Goal: Information Seeking & Learning: Learn about a topic

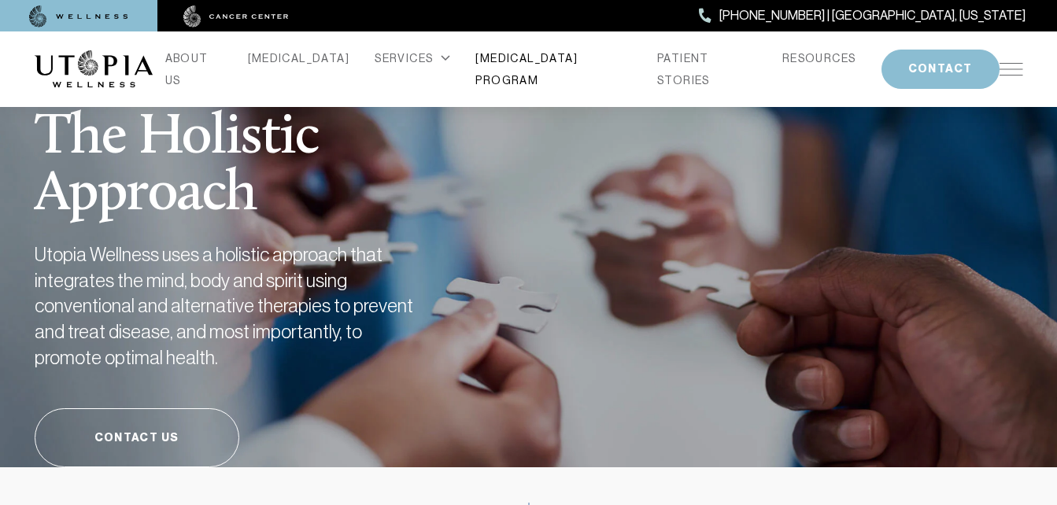
click at [572, 71] on link "[MEDICAL_DATA] PROGRAM" at bounding box center [554, 69] width 157 height 44
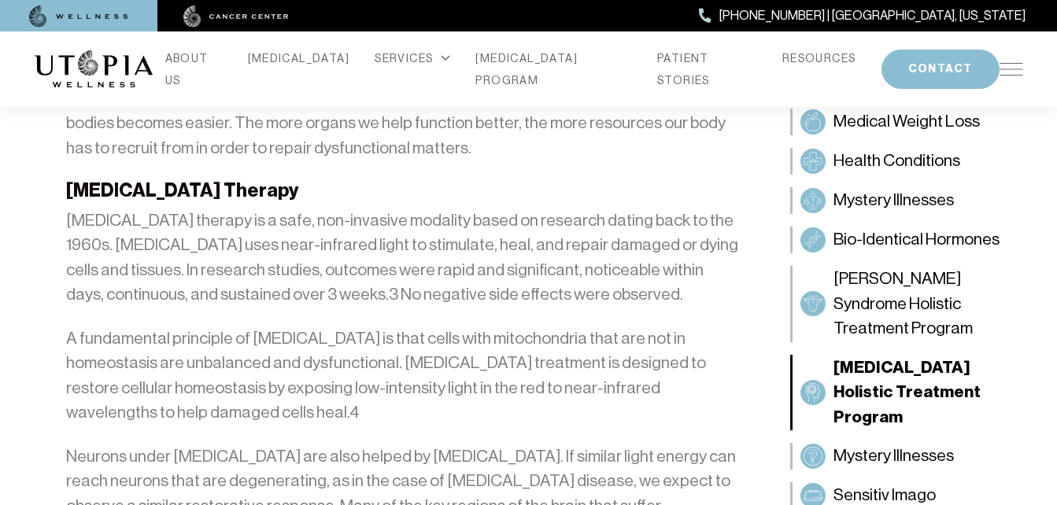
scroll to position [3584, 0]
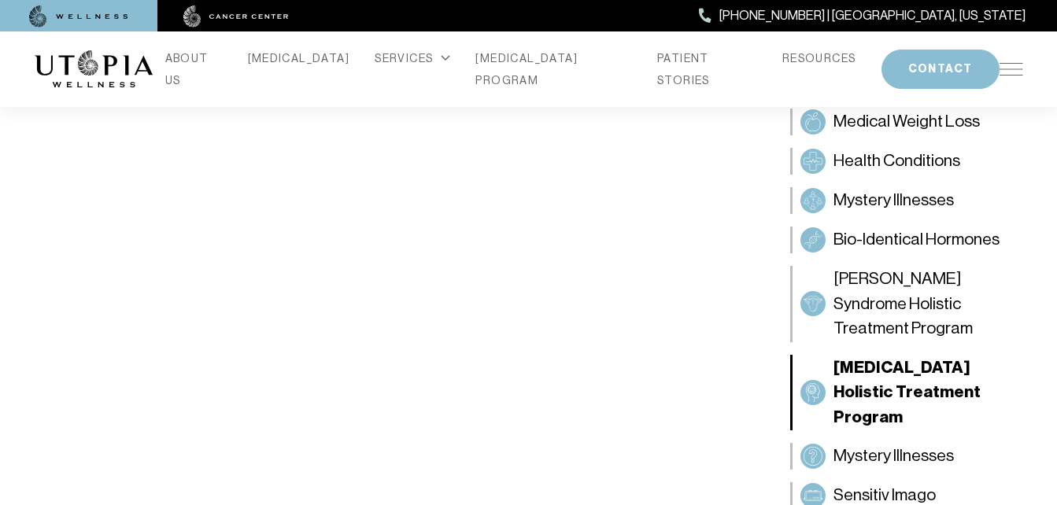
scroll to position [1176, 0]
click at [1001, 66] on img at bounding box center [1012, 69] width 24 height 13
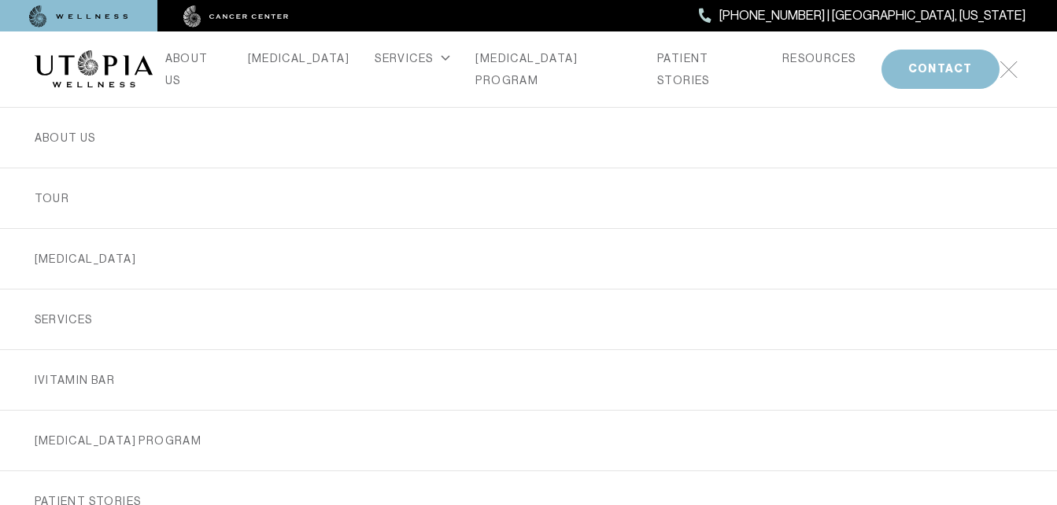
click at [1001, 66] on img at bounding box center [1009, 70] width 18 height 18
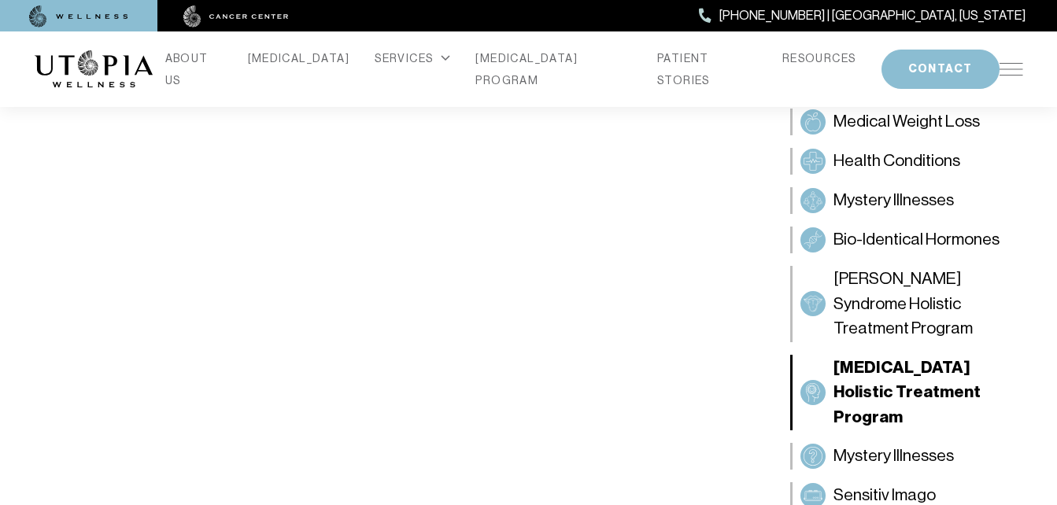
scroll to position [1098, 0]
click at [805, 68] on link "RESOURCES" at bounding box center [820, 58] width 74 height 22
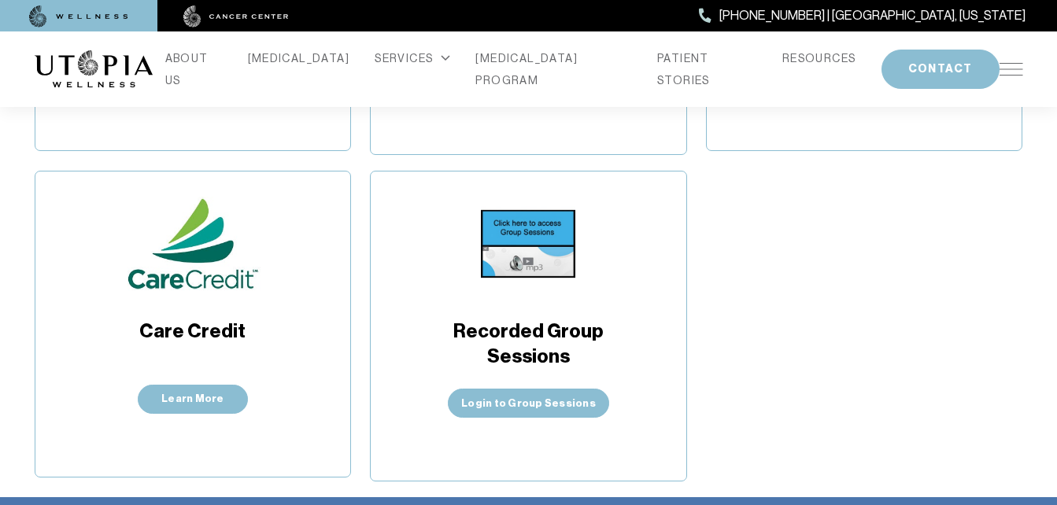
scroll to position [599, 0]
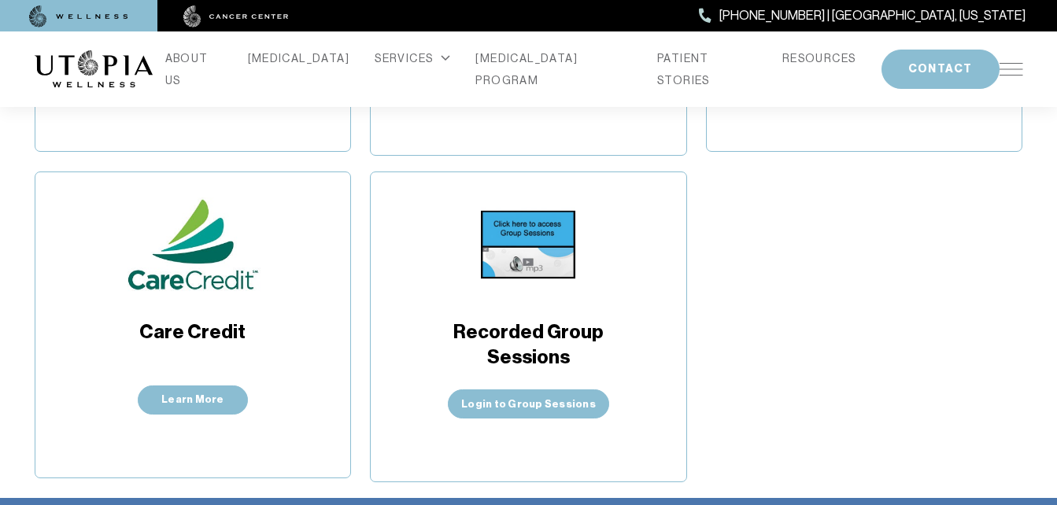
click at [554, 261] on img at bounding box center [528, 245] width 94 height 94
click at [518, 404] on link "Login to Group Sessions" at bounding box center [528, 404] width 161 height 29
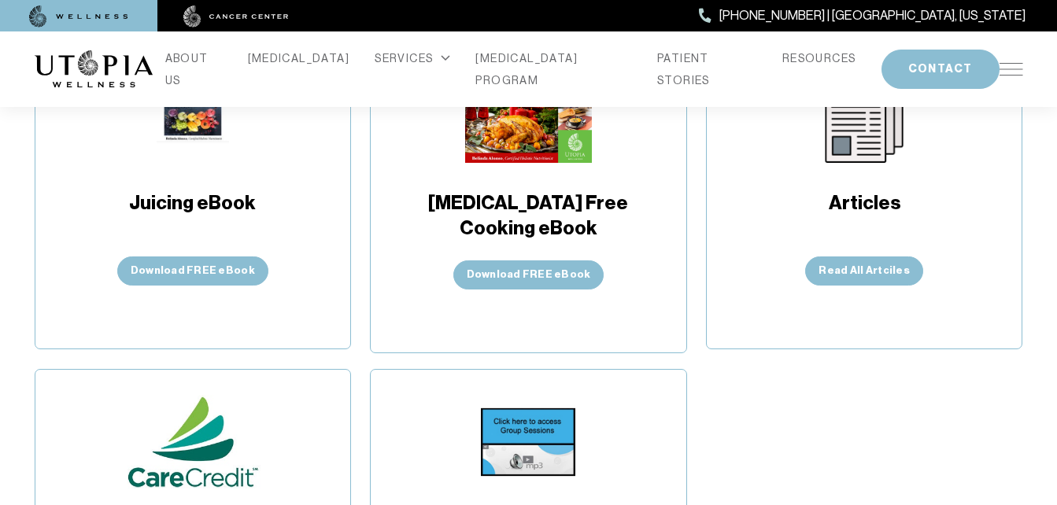
scroll to position [388, 0]
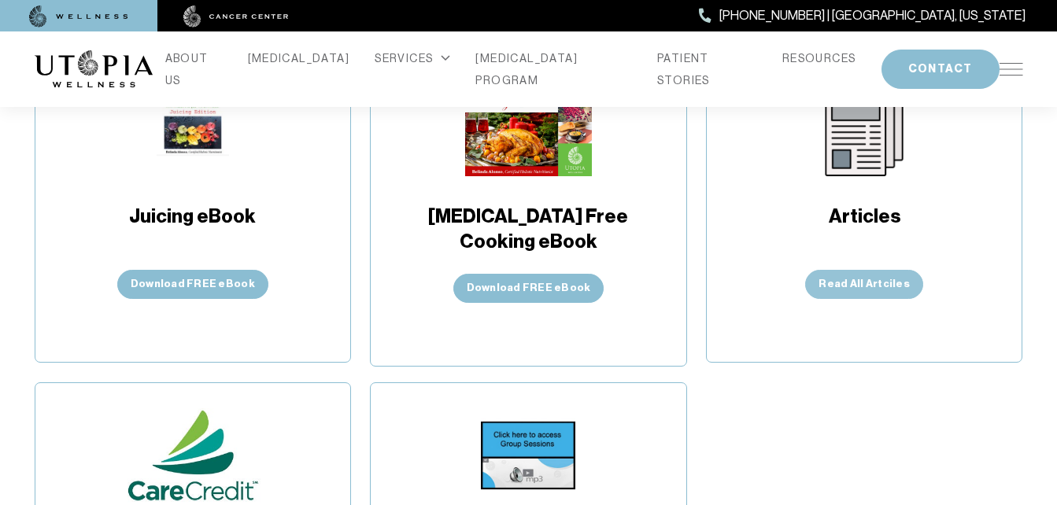
click at [865, 286] on link "Read All Artciles" at bounding box center [863, 284] width 117 height 29
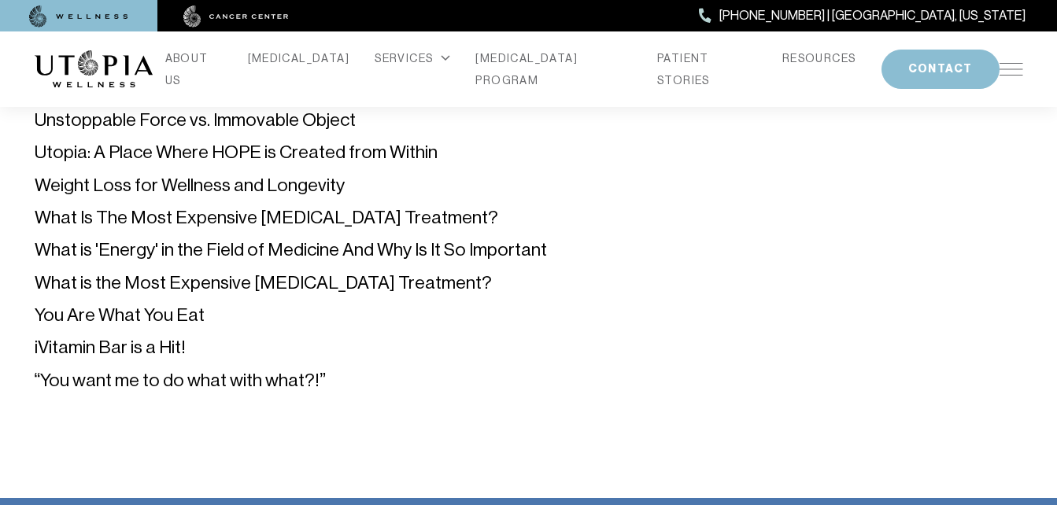
scroll to position [2154, 0]
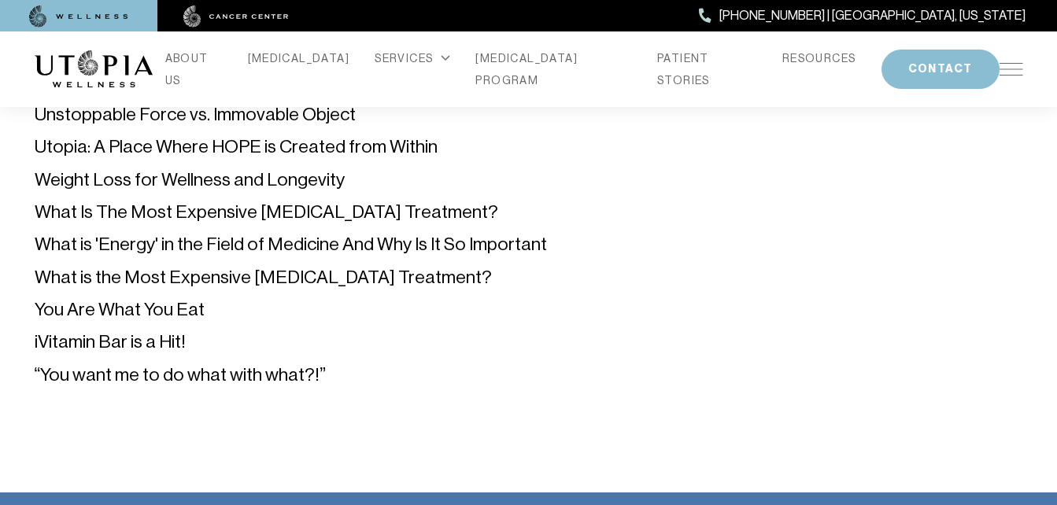
click at [99, 336] on link "iVitamin Bar is a Hit!" at bounding box center [110, 341] width 151 height 20
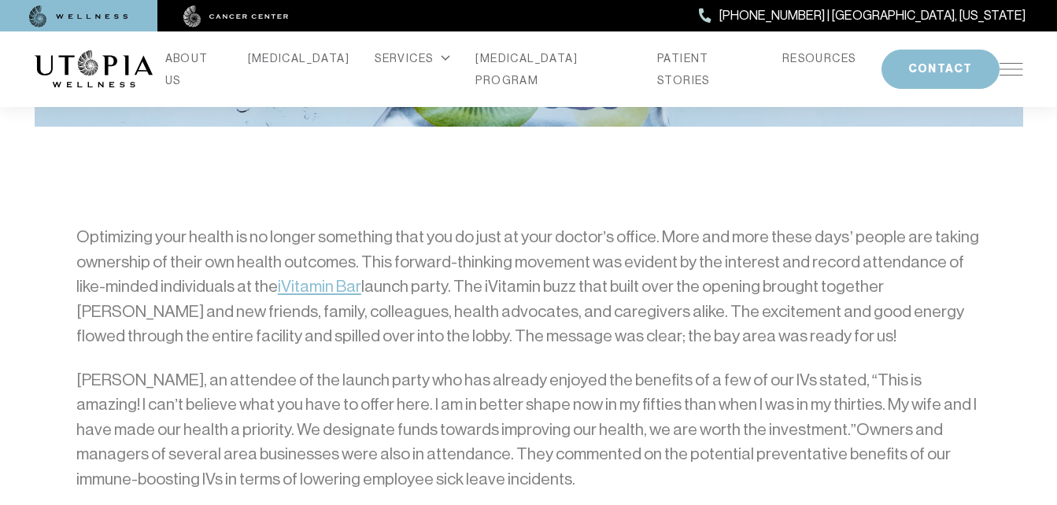
scroll to position [670, 0]
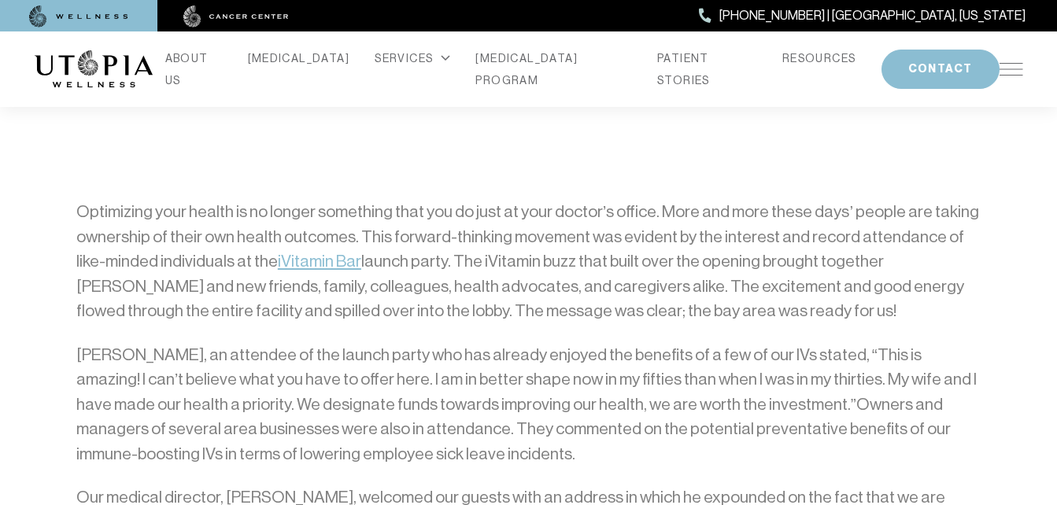
click at [288, 262] on link "iVitamin Bar" at bounding box center [319, 261] width 83 height 19
